Goal: Task Accomplishment & Management: Use online tool/utility

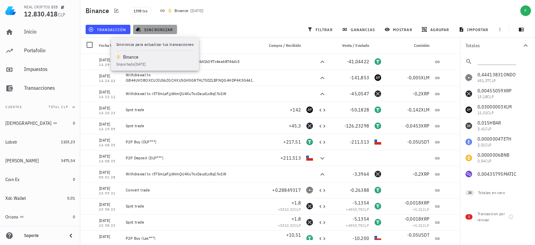
click at [141, 26] on button "sincronizar" at bounding box center [155, 29] width 44 height 9
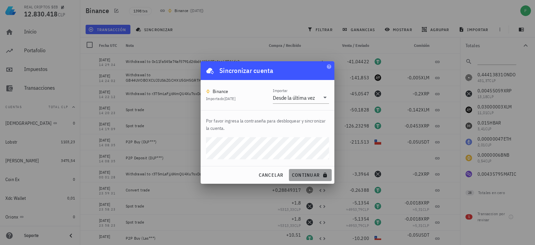
click at [301, 177] on span "continuar" at bounding box center [309, 175] width 37 height 6
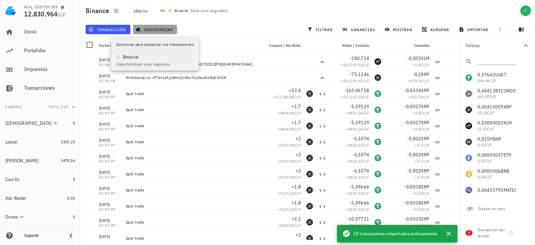
click at [152, 28] on span "sincronizar" at bounding box center [155, 29] width 36 height 5
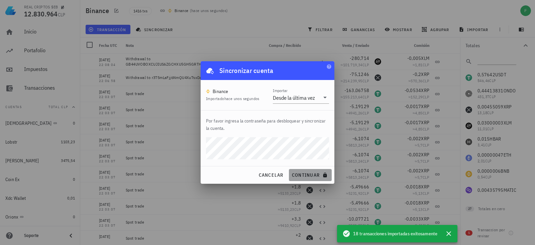
click at [295, 172] on span "continuar" at bounding box center [309, 175] width 37 height 6
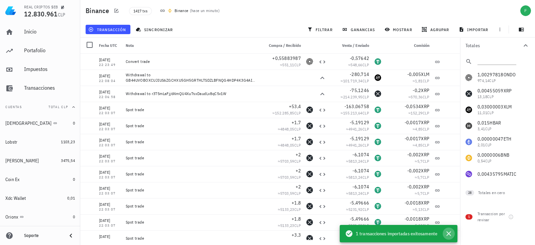
click at [454, 234] on button "button" at bounding box center [448, 233] width 12 height 12
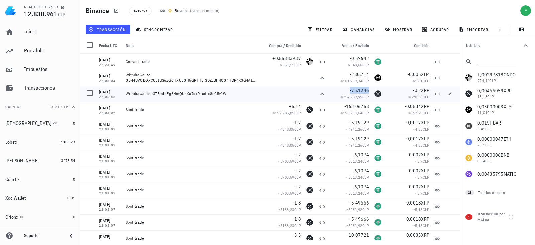
click at [355, 91] on span "-75,1246" at bounding box center [359, 90] width 19 height 6
click at [336, 90] on icon "button" at bounding box center [336, 90] width 4 height 4
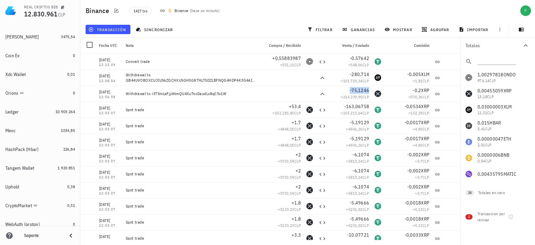
scroll to position [133, 0]
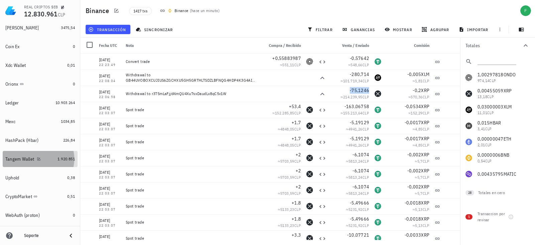
click at [50, 160] on link "Tangem Wallet 1.920.851" at bounding box center [40, 159] width 75 height 16
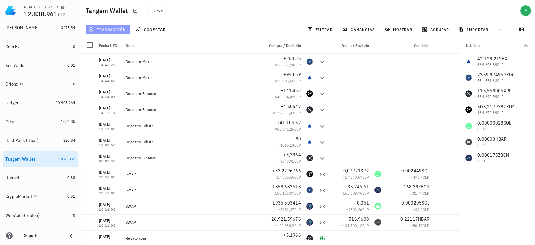
click at [107, 29] on span "transacción" at bounding box center [108, 29] width 36 height 5
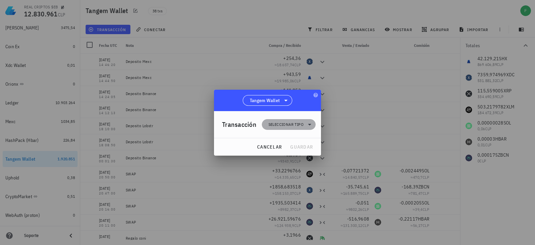
click at [279, 129] on span "Seleccionar tipo" at bounding box center [289, 124] width 46 height 11
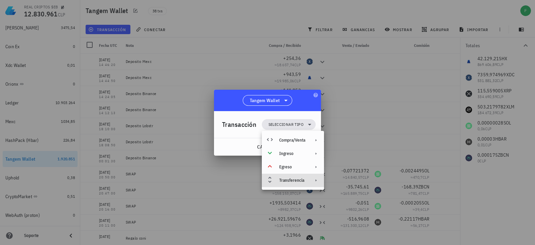
click at [287, 183] on div "Transferencia" at bounding box center [293, 179] width 62 height 13
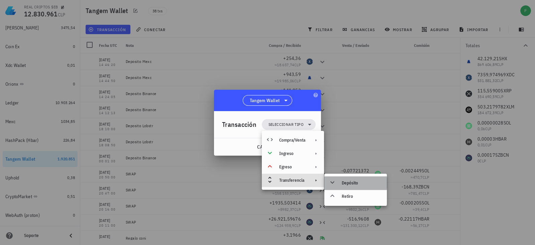
click at [349, 182] on div "Depósito" at bounding box center [362, 182] width 40 height 5
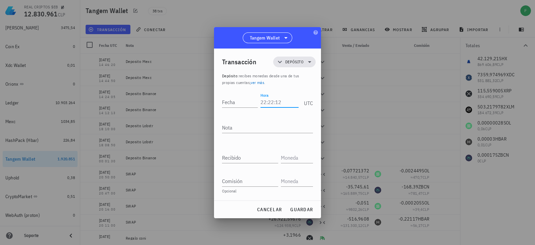
click at [272, 102] on input "Hora" at bounding box center [279, 102] width 38 height 11
type input "22:07:00"
click at [239, 103] on input "Fecha" at bounding box center [241, 102] width 38 height 11
type input "1"
click at [253, 104] on input "2025-09-" at bounding box center [241, 102] width 38 height 11
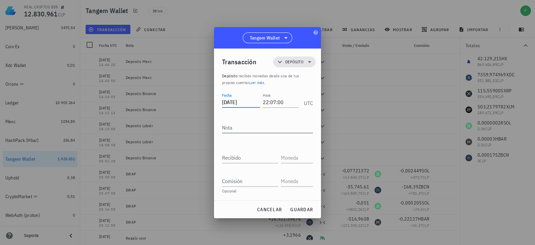
type input "[DATE]"
click at [240, 128] on textarea "Nota" at bounding box center [267, 127] width 91 height 11
type textarea "Deposito Binance"
click at [239, 159] on input "Recibido" at bounding box center [250, 157] width 56 height 11
paste input "75,1246"
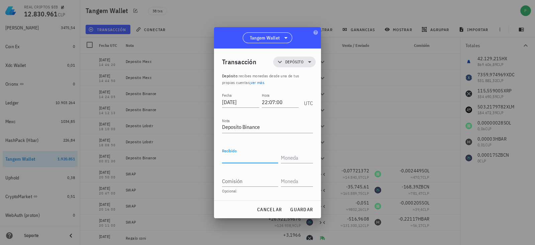
type input "75,1246"
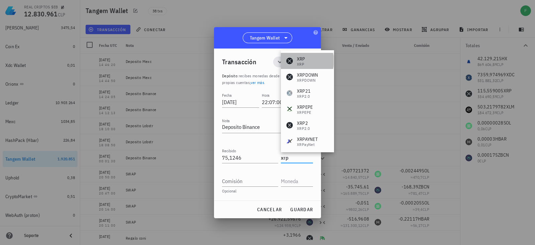
click at [295, 58] on div "XRP XRP" at bounding box center [295, 60] width 19 height 11
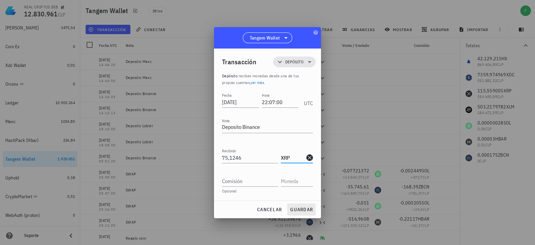
type input "XRP"
click at [295, 205] on button "guardar" at bounding box center [301, 209] width 28 height 12
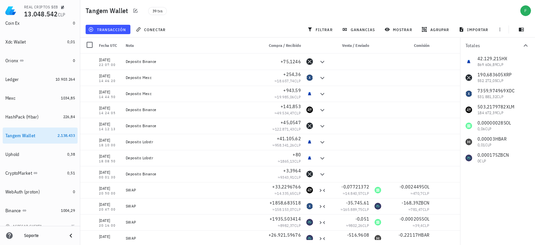
scroll to position [163, 0]
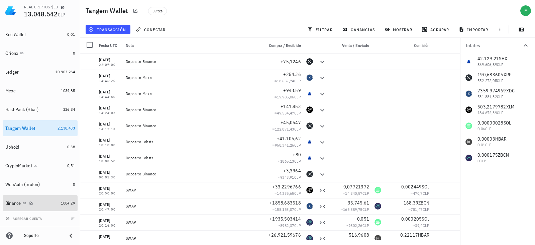
click at [61, 206] on div "1004,29" at bounding box center [68, 202] width 14 height 7
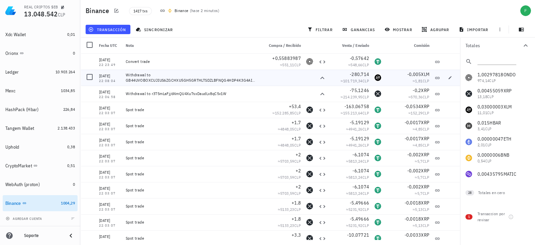
click at [352, 78] on div "≈ 101.719,34 CLP" at bounding box center [349, 81] width 37 height 7
click at [355, 74] on span "-280,714" at bounding box center [359, 74] width 19 height 6
click at [337, 74] on icon "button" at bounding box center [336, 74] width 4 height 4
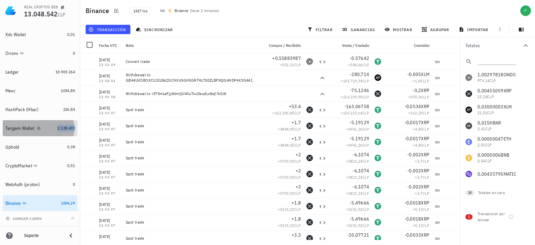
click at [60, 127] on span "2.138.433" at bounding box center [65, 127] width 17 height 5
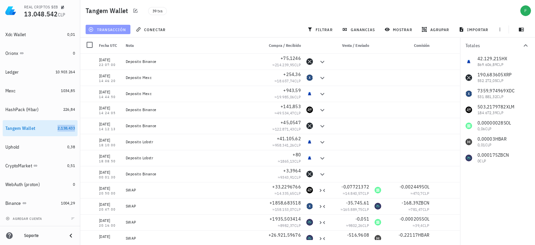
click at [108, 29] on span "transacción" at bounding box center [108, 29] width 36 height 5
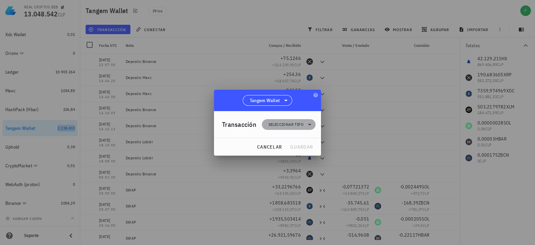
click at [274, 124] on span "Seleccionar tipo" at bounding box center [285, 124] width 35 height 7
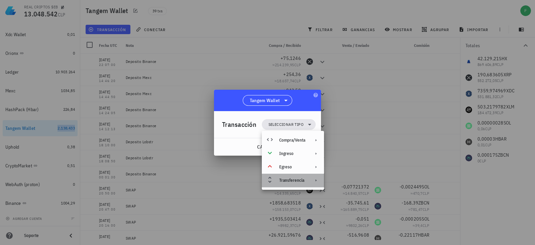
click at [284, 179] on div "Transferencia" at bounding box center [292, 179] width 26 height 5
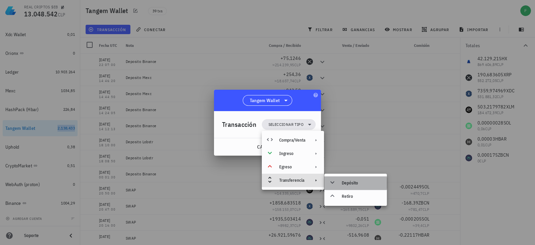
click at [345, 186] on div "Depósito" at bounding box center [355, 182] width 62 height 13
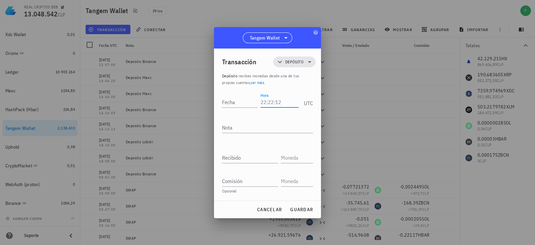
click at [270, 98] on input "Hora" at bounding box center [279, 102] width 38 height 11
type input "22:08:10"
click at [236, 101] on input "Fecha" at bounding box center [241, 102] width 38 height 11
type input "[DATE]"
click at [234, 128] on textarea "Nota" at bounding box center [267, 127] width 91 height 11
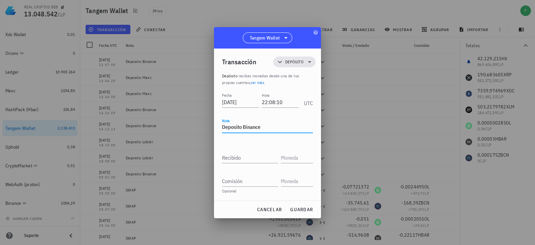
type textarea "Deposito Binance"
paste input "280,714"
type input "280,714"
type input "c"
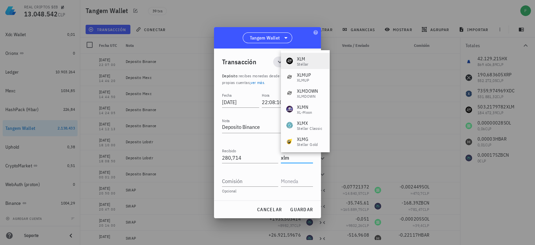
drag, startPoint x: 293, startPoint y: 69, endPoint x: 297, endPoint y: 64, distance: 6.4
click at [297, 64] on div "XLM Stellar XLMUP XLMUP XLMDOWN XLMDOWN XLMN XL-Moon XLMX Stellar Classic XLMG …" at bounding box center [305, 213] width 48 height 326
click at [297, 64] on div "Stellar" at bounding box center [303, 64] width 12 height 4
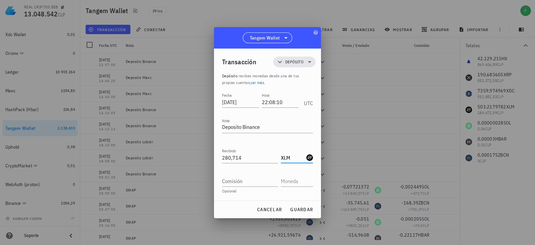
type input "XLM"
click at [218, 138] on div "Transacción Depósito Depósito : recibes monedas desde una de tus propias cuenta…" at bounding box center [267, 124] width 107 height 152
click at [299, 210] on span "guardar" at bounding box center [301, 209] width 23 height 6
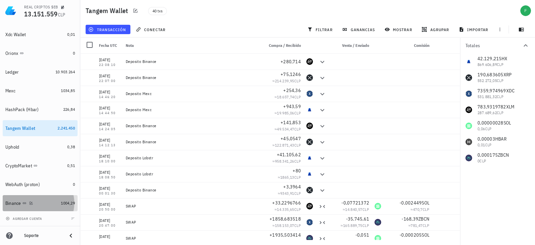
click at [17, 201] on div "Binance" at bounding box center [13, 203] width 16 height 6
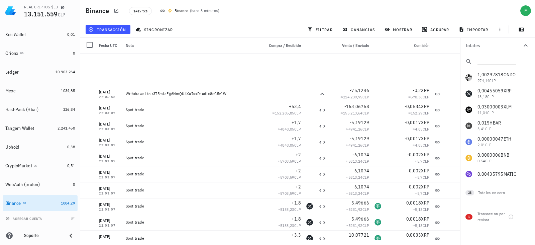
scroll to position [150, 0]
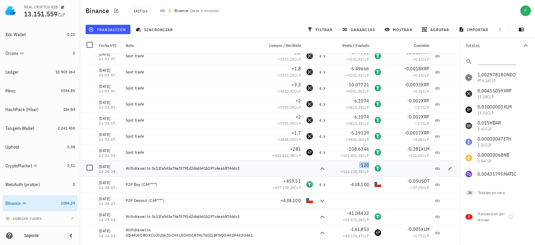
click at [359, 163] on span "-120" at bounding box center [364, 165] width 10 height 6
click at [345, 166] on icon "button" at bounding box center [346, 164] width 4 height 4
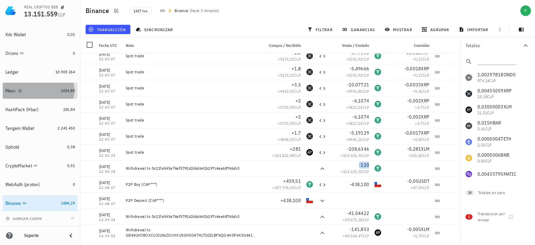
click at [53, 89] on link "Mexc 1034,85" at bounding box center [40, 91] width 75 height 16
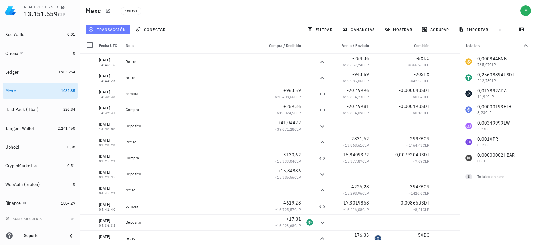
click at [112, 27] on span "transacción" at bounding box center [108, 29] width 36 height 5
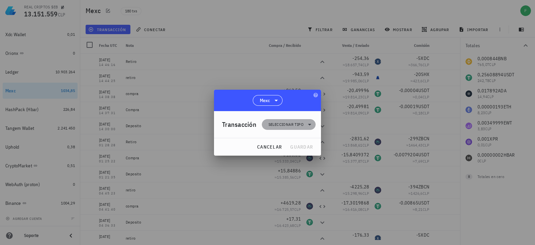
click at [277, 126] on span "Seleccionar tipo" at bounding box center [285, 124] width 35 height 7
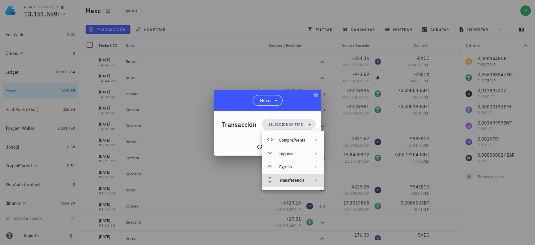
click at [278, 176] on div "Transferencia" at bounding box center [293, 179] width 62 height 13
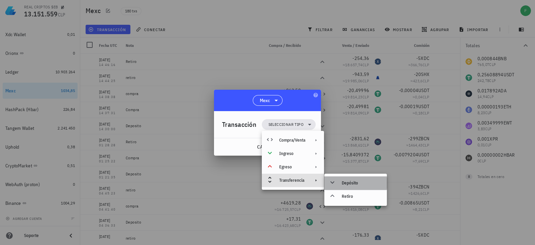
click at [348, 183] on div "Depósito" at bounding box center [362, 182] width 40 height 5
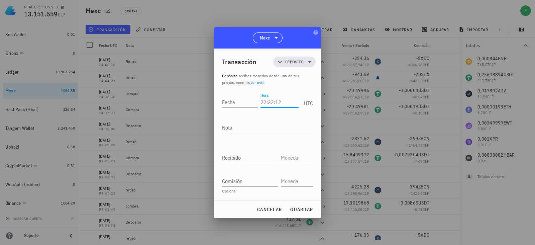
click at [271, 99] on input "Hora" at bounding box center [279, 102] width 38 height 11
type input "22:00:58"
click at [227, 101] on input "Fecha" at bounding box center [240, 102] width 37 height 11
type input "[DATE]"
click at [236, 127] on textarea "Nota" at bounding box center [267, 127] width 91 height 11
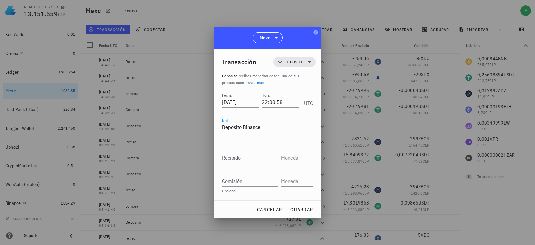
type textarea "Deposito Binance"
paste input "120"
type input "120"
type input "USDT"
click at [299, 205] on button "guardar" at bounding box center [301, 209] width 28 height 12
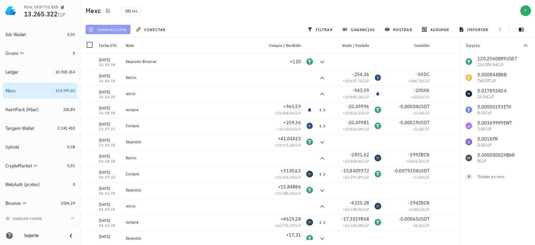
click at [115, 29] on span "transacción" at bounding box center [108, 29] width 36 height 5
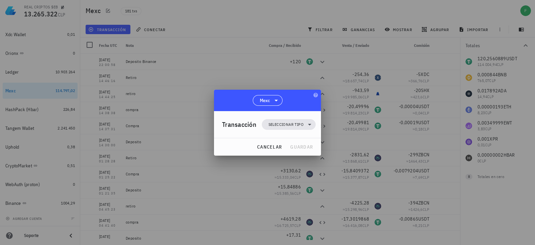
click at [293, 129] on div "Transacción Seleccionar tipo" at bounding box center [269, 124] width 94 height 27
click at [281, 125] on span "Seleccionar tipo" at bounding box center [285, 124] width 35 height 7
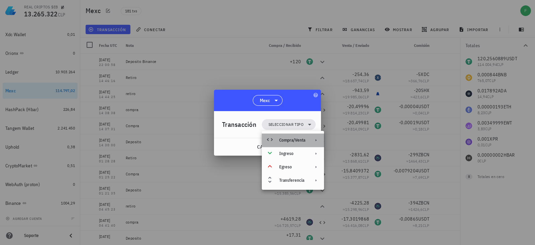
click at [295, 143] on div "Compra/Venta" at bounding box center [293, 139] width 62 height 13
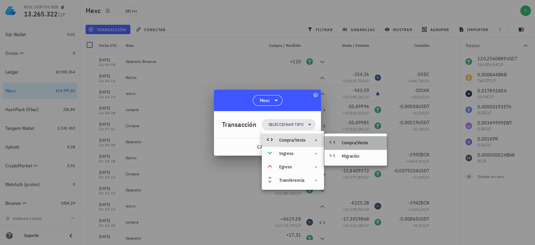
click at [344, 143] on div "Compra/Venta" at bounding box center [362, 142] width 40 height 5
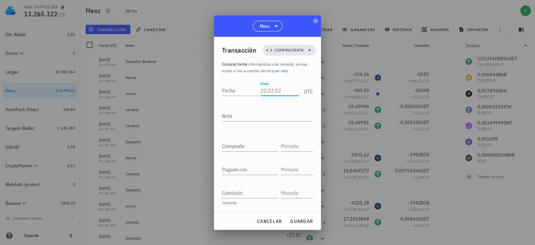
click at [272, 88] on input "Hora" at bounding box center [279, 90] width 38 height 11
type input "22:10:46"
click at [251, 90] on input "Fecha" at bounding box center [241, 90] width 38 height 11
type input "[DATE]"
type textarea "compra"
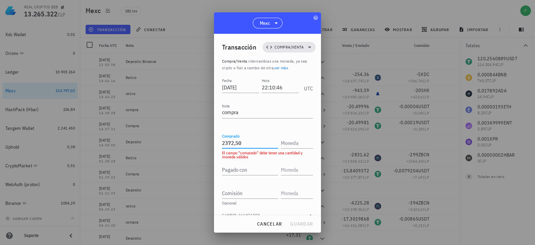
type input "2.372,5"
type input "SHX"
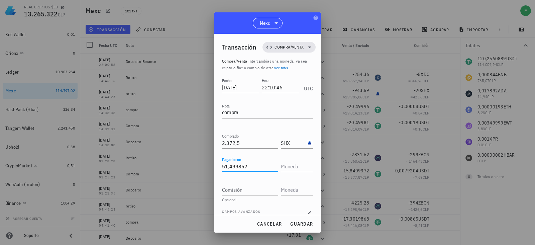
type input "51,499857"
click at [300, 165] on input "SHX" at bounding box center [293, 166] width 24 height 11
type input "USDT"
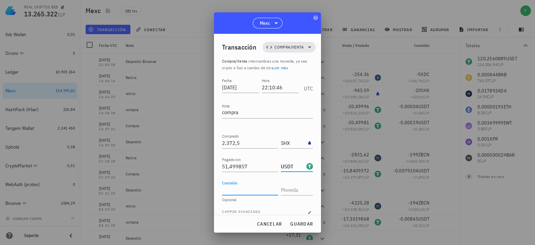
click at [247, 188] on input "Comisión" at bounding box center [250, 189] width 56 height 11
type input "0,000143"
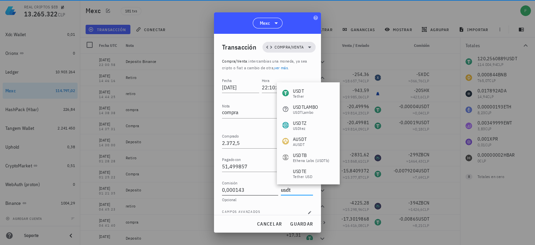
type input "USDT"
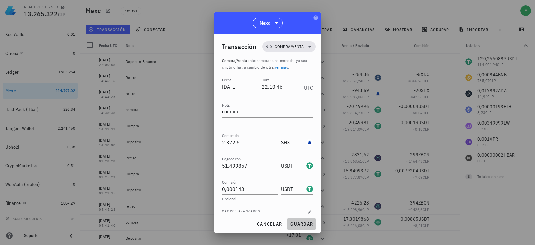
click at [301, 221] on span "guardar" at bounding box center [301, 224] width 23 height 6
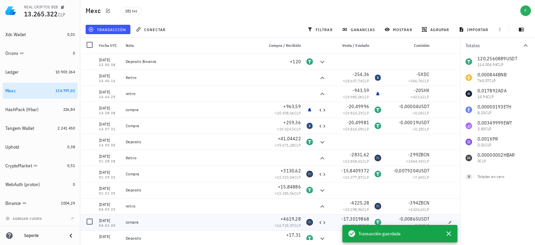
scroll to position [0, 0]
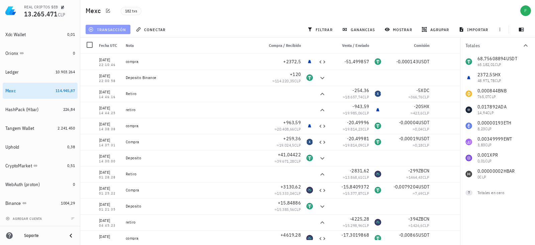
click at [124, 31] on span "transacción" at bounding box center [108, 29] width 36 height 5
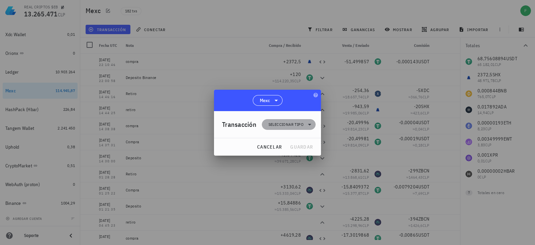
click at [281, 122] on span "Seleccionar tipo" at bounding box center [285, 124] width 35 height 7
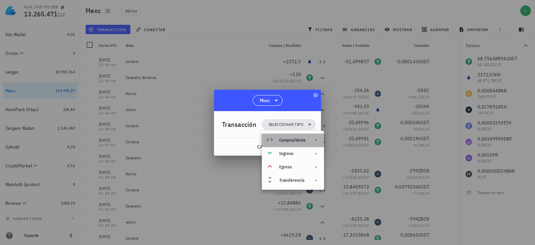
click at [295, 135] on div "Compra/Venta" at bounding box center [293, 139] width 62 height 13
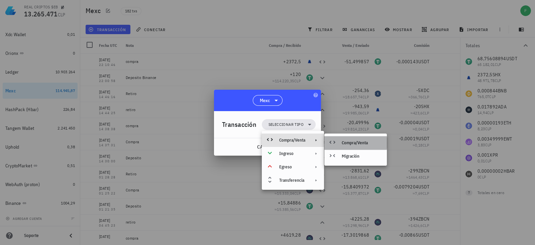
click at [357, 141] on div "Compra/Venta" at bounding box center [362, 142] width 40 height 5
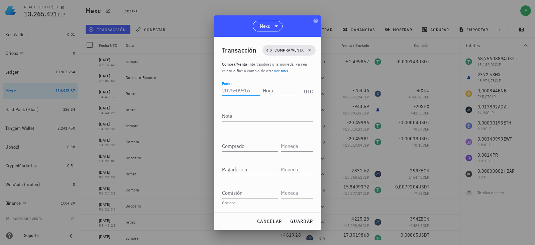
click at [242, 88] on input "Fecha" at bounding box center [241, 90] width 38 height 11
type input "[DATE]"
type input "22:11:06"
type textarea "Compra"
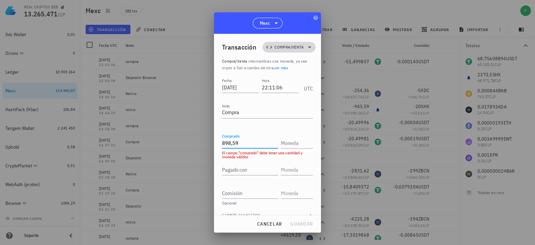
type input "898,59"
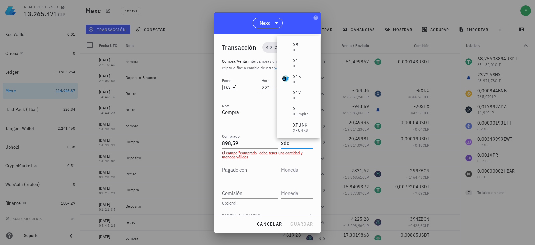
type input "XDC"
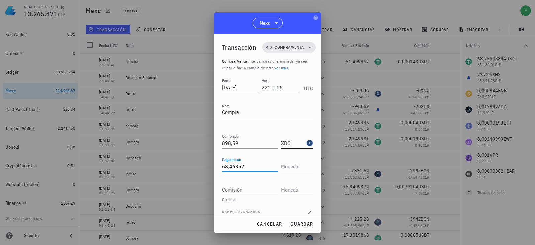
type input "68,46357"
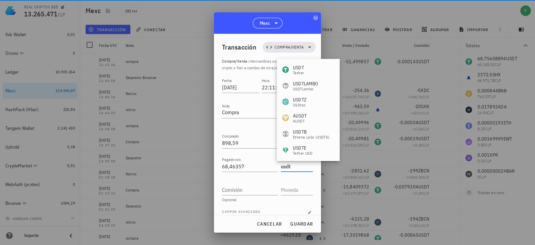
type input "USDT"
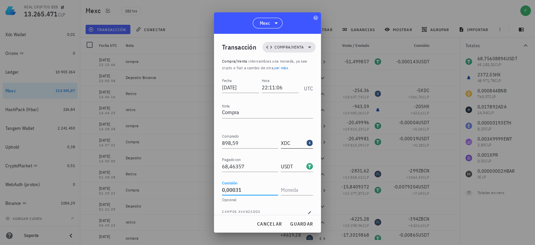
type input "0,00031"
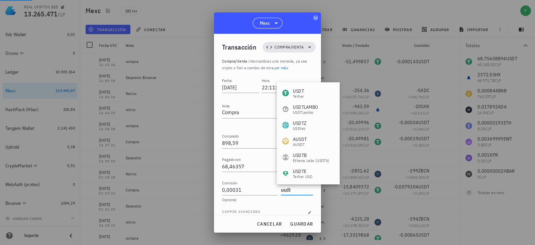
type input "USDT"
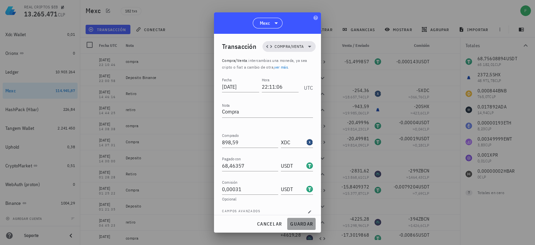
click at [297, 227] on button "guardar" at bounding box center [301, 224] width 28 height 12
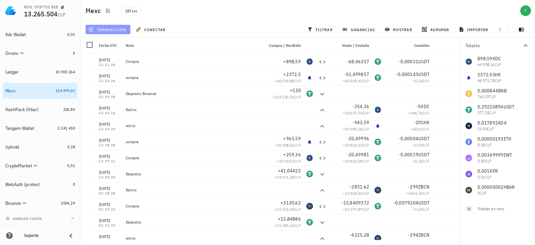
click at [108, 28] on span "transacción" at bounding box center [108, 29] width 36 height 5
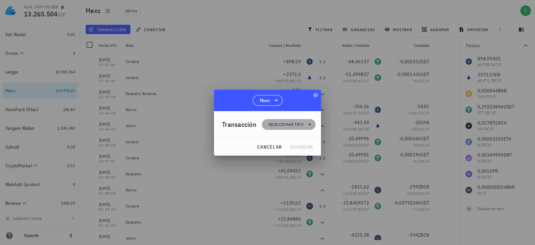
click at [281, 126] on span "Seleccionar tipo" at bounding box center [285, 124] width 35 height 7
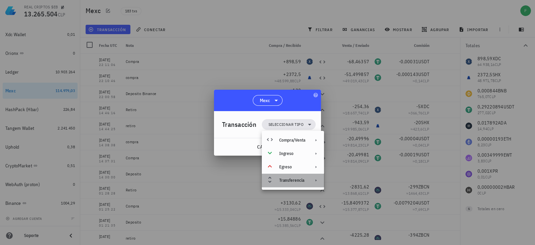
click at [289, 183] on div "Transferencia" at bounding box center [293, 179] width 62 height 13
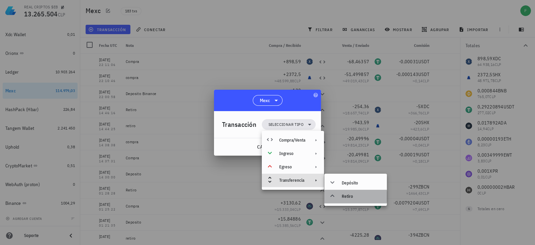
click at [346, 194] on div "Retiro" at bounding box center [362, 195] width 40 height 5
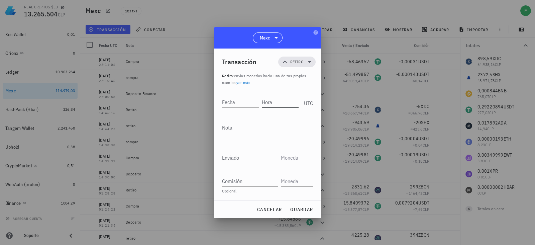
click at [277, 109] on div "Hora" at bounding box center [282, 101] width 40 height 17
click at [263, 99] on input "Hora" at bounding box center [279, 102] width 38 height 11
type input "1"
type input "2"
type input "22:14:02"
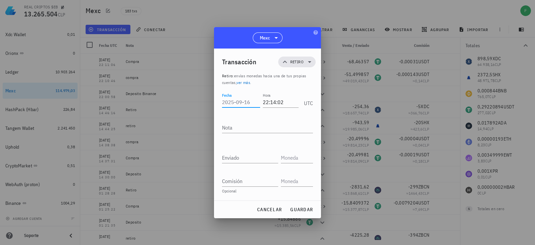
click at [244, 104] on input "Fecha" at bounding box center [241, 102] width 38 height 11
drag, startPoint x: 251, startPoint y: 102, endPoint x: 210, endPoint y: 101, distance: 41.1
click at [210, 101] on div "REAL CRIPTOS $EB 13.265.504 CLP Inicio [GEOGRAPHIC_DATA] Impuestos [GEOGRAPHIC_…" at bounding box center [267, 122] width 535 height 245
type input "[DATE]"
click at [236, 158] on input "Enviado" at bounding box center [250, 157] width 56 height 11
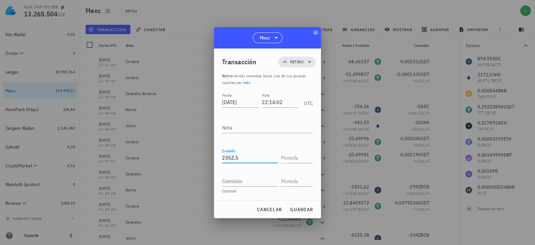
type input "2.352,5"
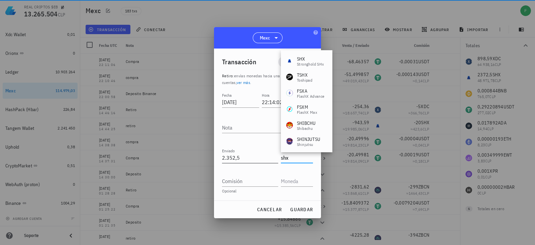
type input "SHX"
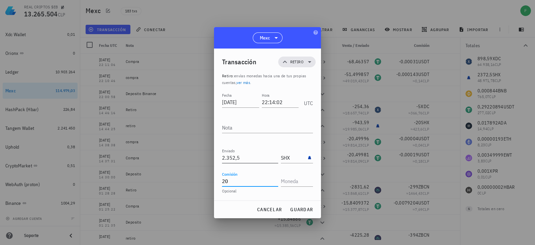
type input "20"
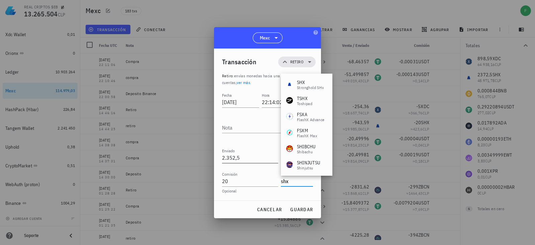
type input "SHX"
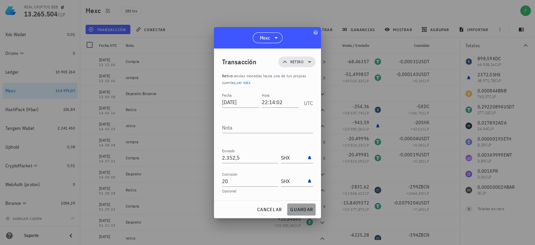
click at [295, 208] on span "guardar" at bounding box center [301, 209] width 23 height 6
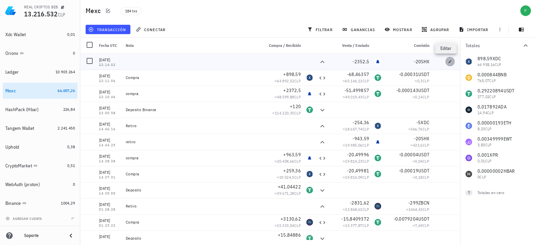
click at [448, 62] on icon "button" at bounding box center [449, 61] width 3 height 3
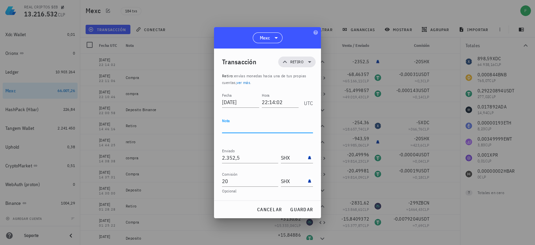
click at [248, 126] on textarea "Nota" at bounding box center [267, 127] width 91 height 11
type textarea "Retiro"
click at [302, 203] on button "guardar" at bounding box center [301, 209] width 28 height 12
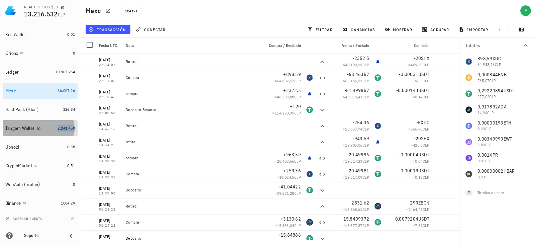
click at [59, 127] on span "2.241.450" at bounding box center [65, 127] width 17 height 5
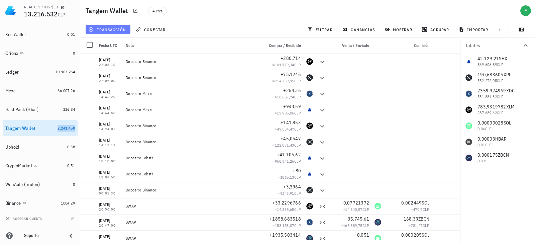
click at [115, 30] on span "transacción" at bounding box center [108, 29] width 36 height 5
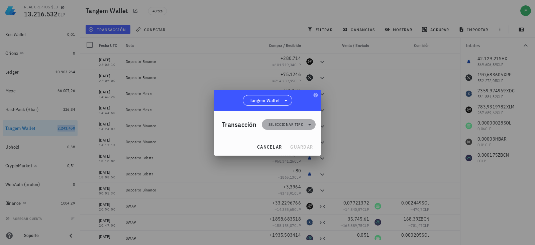
click at [302, 126] on span "Seleccionar tipo" at bounding box center [285, 124] width 35 height 7
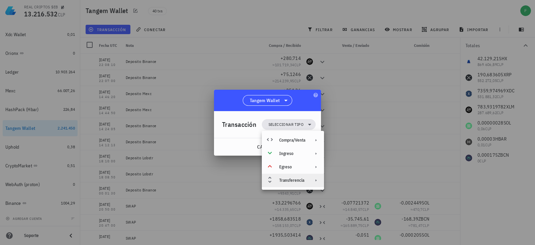
drag, startPoint x: 301, startPoint y: 187, endPoint x: 286, endPoint y: 175, distance: 19.8
click at [286, 175] on div "Compra/Venta Ingreso Egreso Transferencia" at bounding box center [293, 160] width 62 height 59
click at [286, 175] on div "Transferencia" at bounding box center [293, 179] width 62 height 13
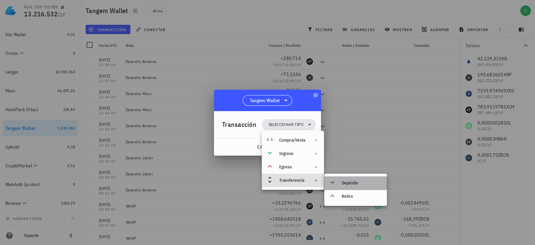
click at [356, 182] on div "Depósito" at bounding box center [362, 182] width 40 height 5
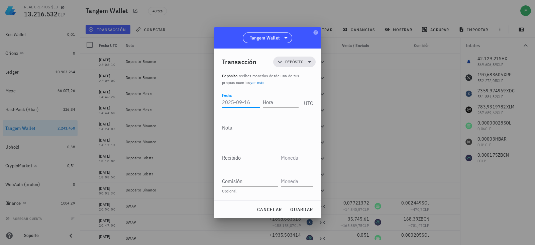
click at [244, 105] on input "Fecha" at bounding box center [241, 102] width 38 height 11
paste input "[DATE]"
type input "[DATE]"
type input "22:14:10"
type textarea "Deposito Mexc"
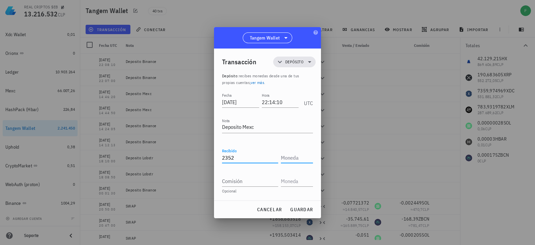
click at [251, 152] on input "2352" at bounding box center [250, 157] width 56 height 11
type input "2.352,5"
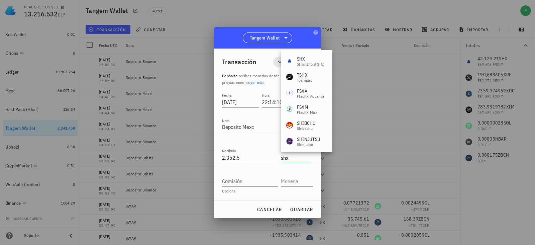
type input "SHX"
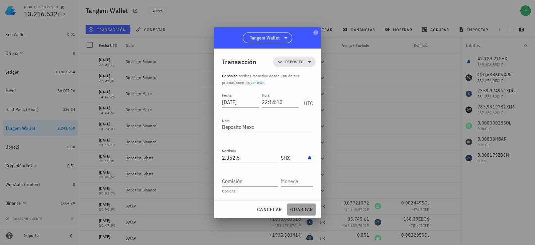
click at [294, 207] on span "guardar" at bounding box center [301, 209] width 23 height 6
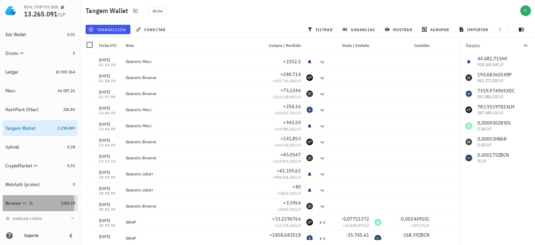
click at [46, 201] on div "Binance" at bounding box center [31, 203] width 53 height 6
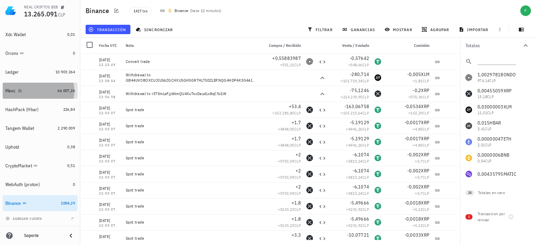
click at [54, 86] on link "Mexc 66.007,26" at bounding box center [40, 91] width 75 height 16
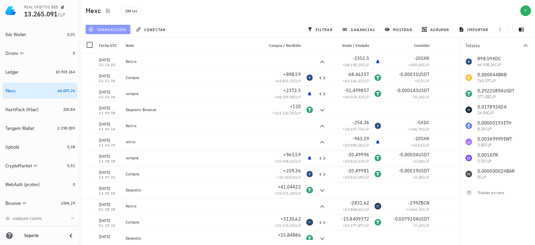
click at [111, 31] on span "transacción" at bounding box center [108, 29] width 36 height 5
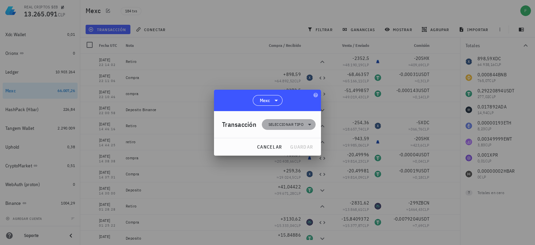
click at [284, 119] on span "Seleccionar tipo" at bounding box center [289, 124] width 46 height 11
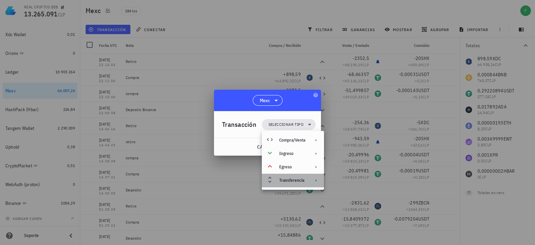
click at [286, 182] on div "Transferencia" at bounding box center [292, 179] width 26 height 5
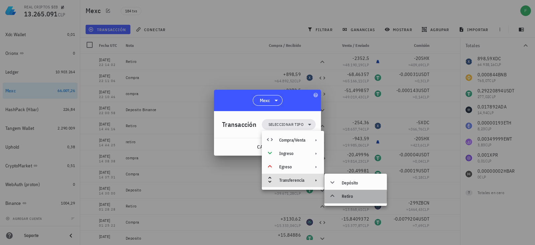
click at [349, 196] on div "Retiro" at bounding box center [362, 195] width 40 height 5
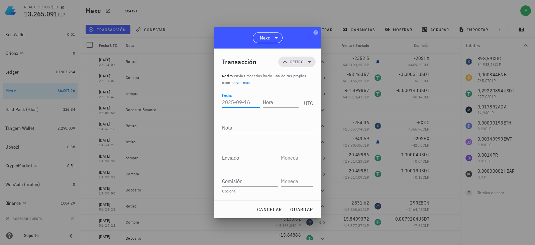
click at [247, 99] on input "Fecha" at bounding box center [241, 102] width 38 height 11
paste input "[DATE]"
type input "[DATE]"
type input "22:19:13"
type textarea "Retiro"
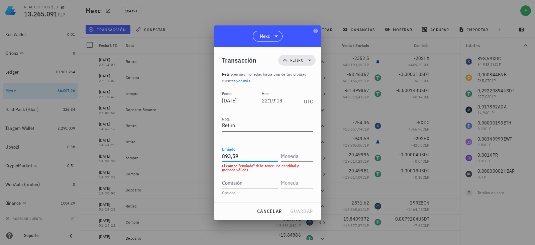
type input "893,59"
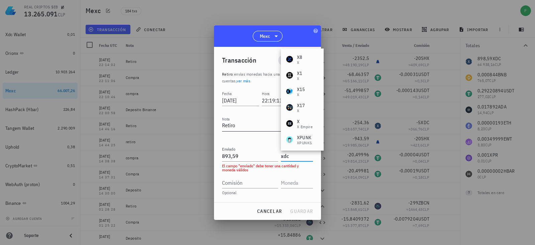
type input "XDC"
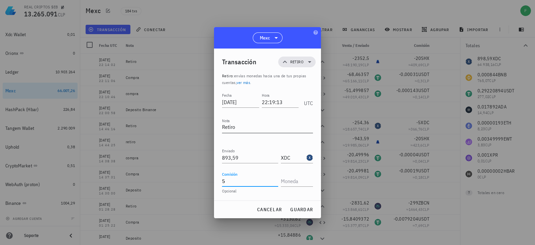
type input "5"
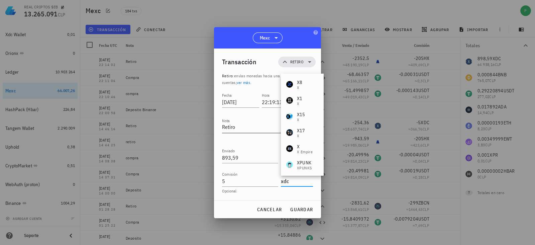
type input "XDC"
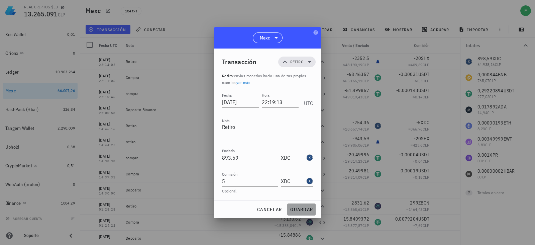
click at [302, 210] on span "guardar" at bounding box center [301, 209] width 23 height 6
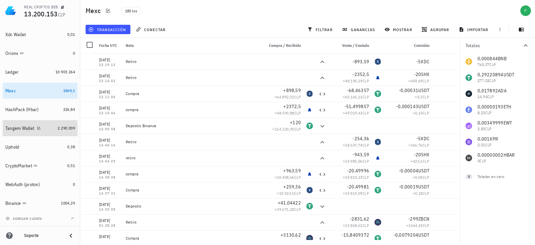
click at [17, 125] on div "Tangem Wallet" at bounding box center [19, 128] width 29 height 6
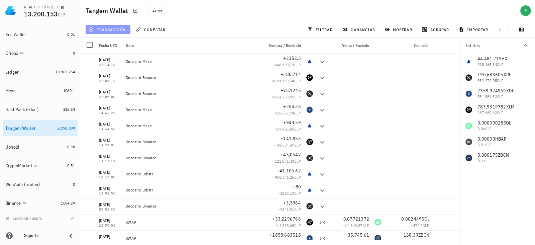
click at [120, 30] on span "transacción" at bounding box center [108, 29] width 36 height 5
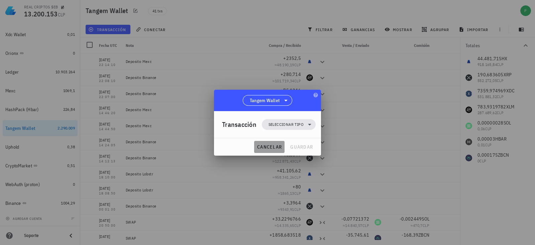
click at [267, 149] on span "cancelar" at bounding box center [269, 147] width 25 height 6
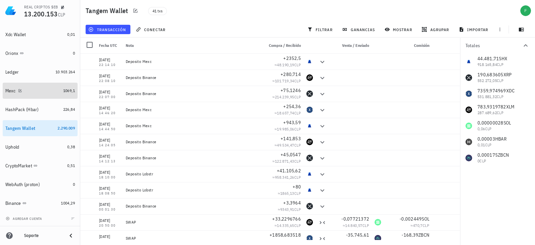
click at [53, 89] on div "Mexc" at bounding box center [32, 91] width 55 height 6
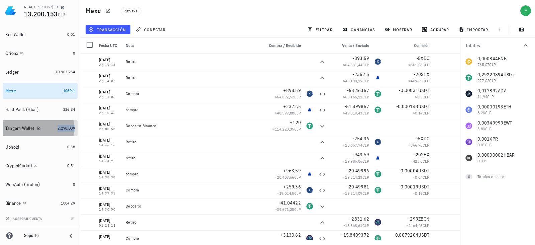
click at [63, 127] on span "2.290.009" at bounding box center [65, 127] width 17 height 5
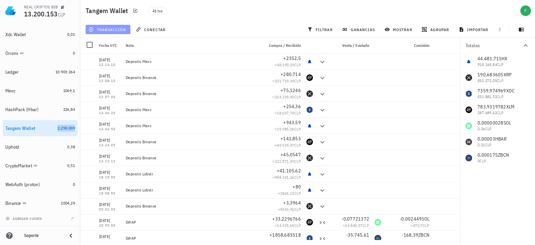
click at [104, 27] on span "transacción" at bounding box center [108, 29] width 36 height 5
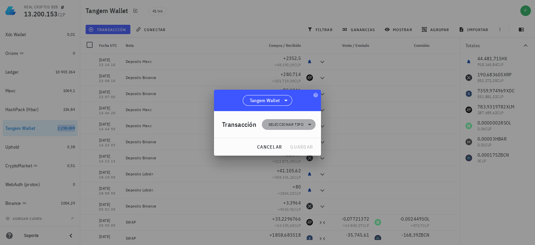
click at [278, 121] on span "Seleccionar tipo" at bounding box center [285, 124] width 35 height 7
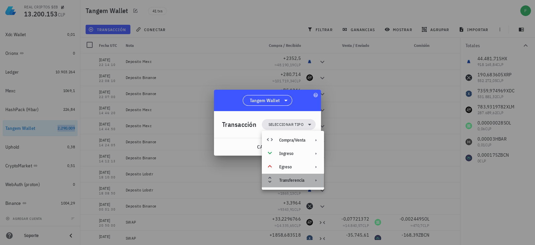
click at [297, 179] on div "Transferencia" at bounding box center [292, 179] width 26 height 5
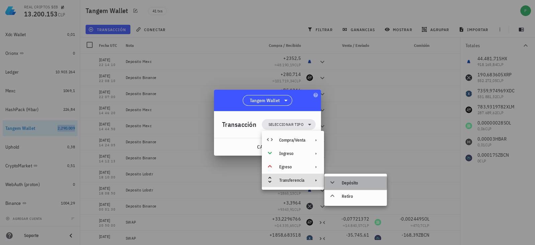
click at [346, 183] on div "Depósito" at bounding box center [362, 182] width 40 height 5
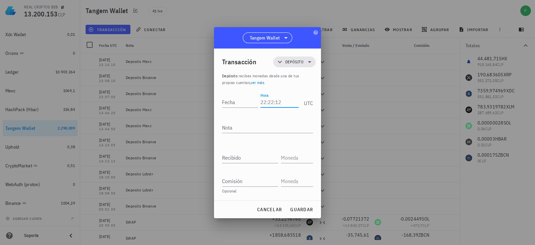
click at [277, 101] on input "Hora" at bounding box center [279, 102] width 38 height 11
type input "22:19:20"
click at [240, 102] on input "Fecha" at bounding box center [241, 102] width 38 height 11
paste input "[DATE]"
type input "[DATE]"
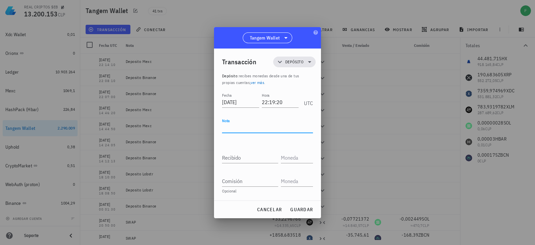
click at [243, 129] on textarea "Nota" at bounding box center [267, 127] width 91 height 11
type textarea "Deposito Mexc"
type input "9"
type input "893,59"
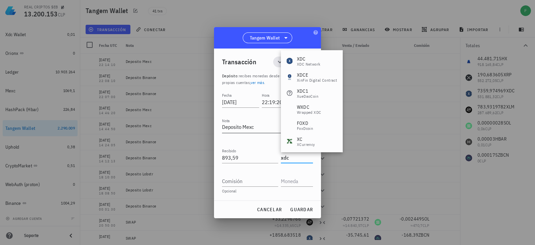
type input "XDC"
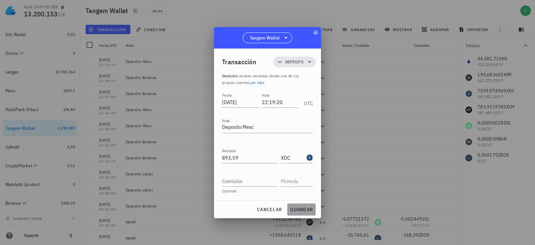
click at [294, 204] on button "guardar" at bounding box center [301, 209] width 28 height 12
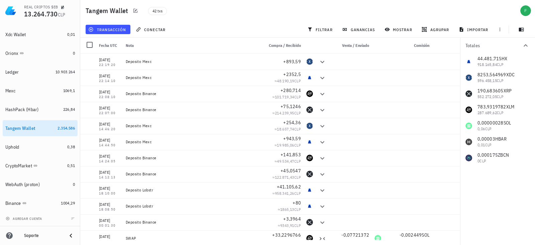
click at [80, 31] on div at bounding box center [80, 122] width 0 height 245
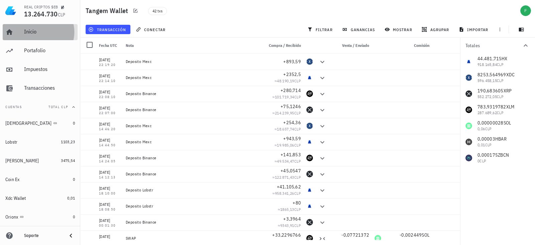
click at [57, 32] on div "Inicio" at bounding box center [49, 31] width 51 height 6
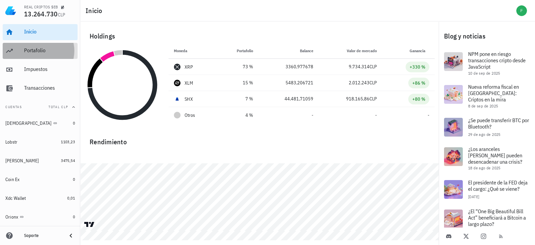
click at [28, 54] on div "Portafolio" at bounding box center [49, 50] width 51 height 15
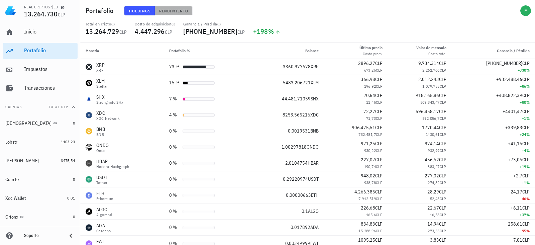
click at [176, 10] on span "Rendimiento" at bounding box center [173, 10] width 29 height 5
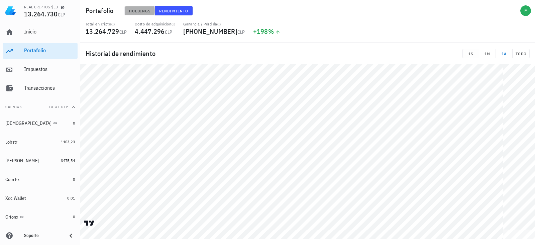
click at [142, 11] on span "Holdings" at bounding box center [140, 10] width 22 height 5
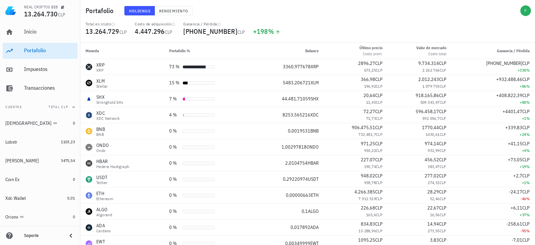
click at [163, 16] on div "Holdings Rendimiento" at bounding box center [239, 10] width 239 height 17
click at [164, 12] on span "Rendimiento" at bounding box center [173, 10] width 29 height 5
